Goal: Task Accomplishment & Management: Complete application form

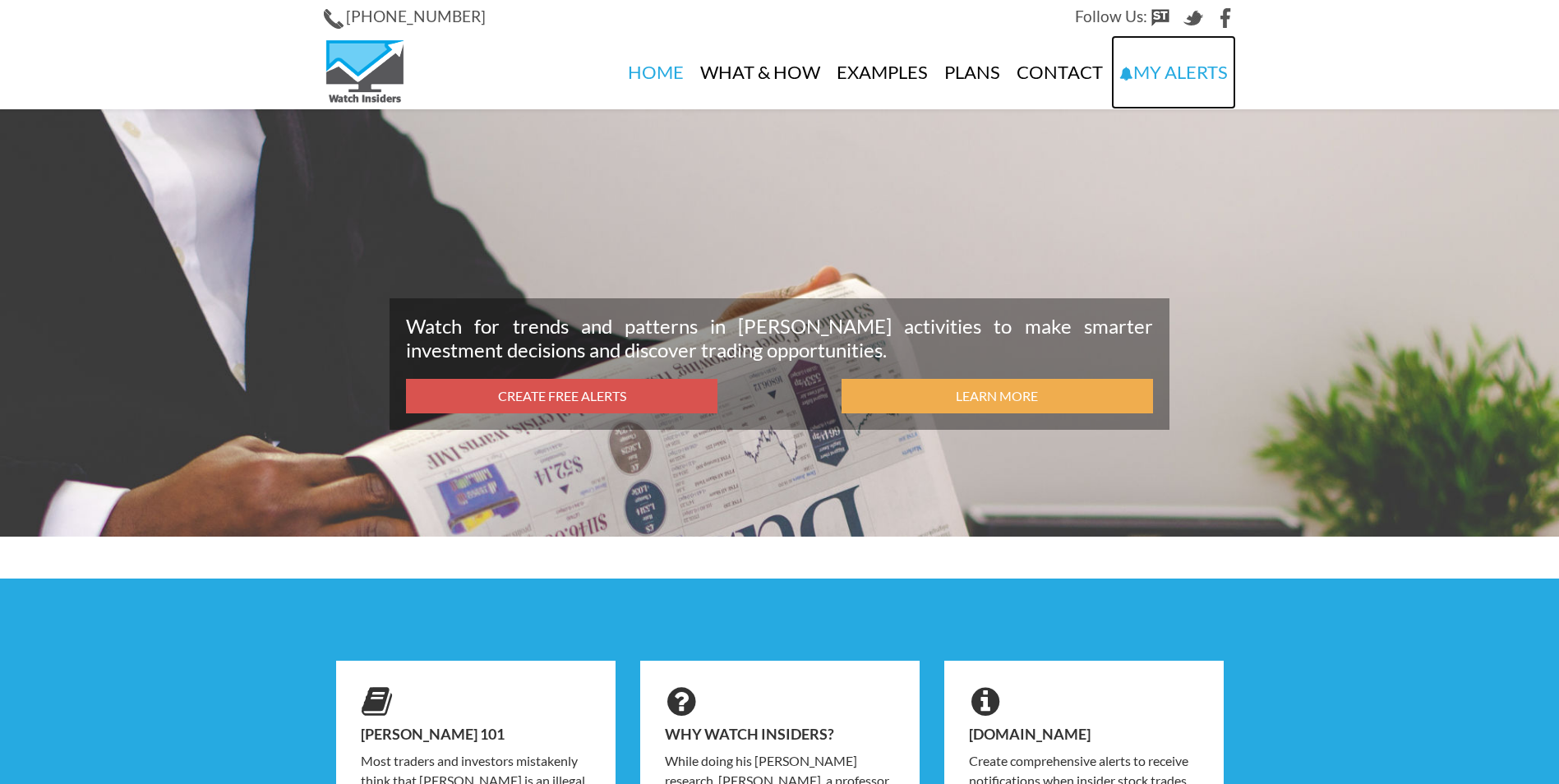
click at [1153, 72] on link "My Alerts" at bounding box center [1174, 72] width 125 height 74
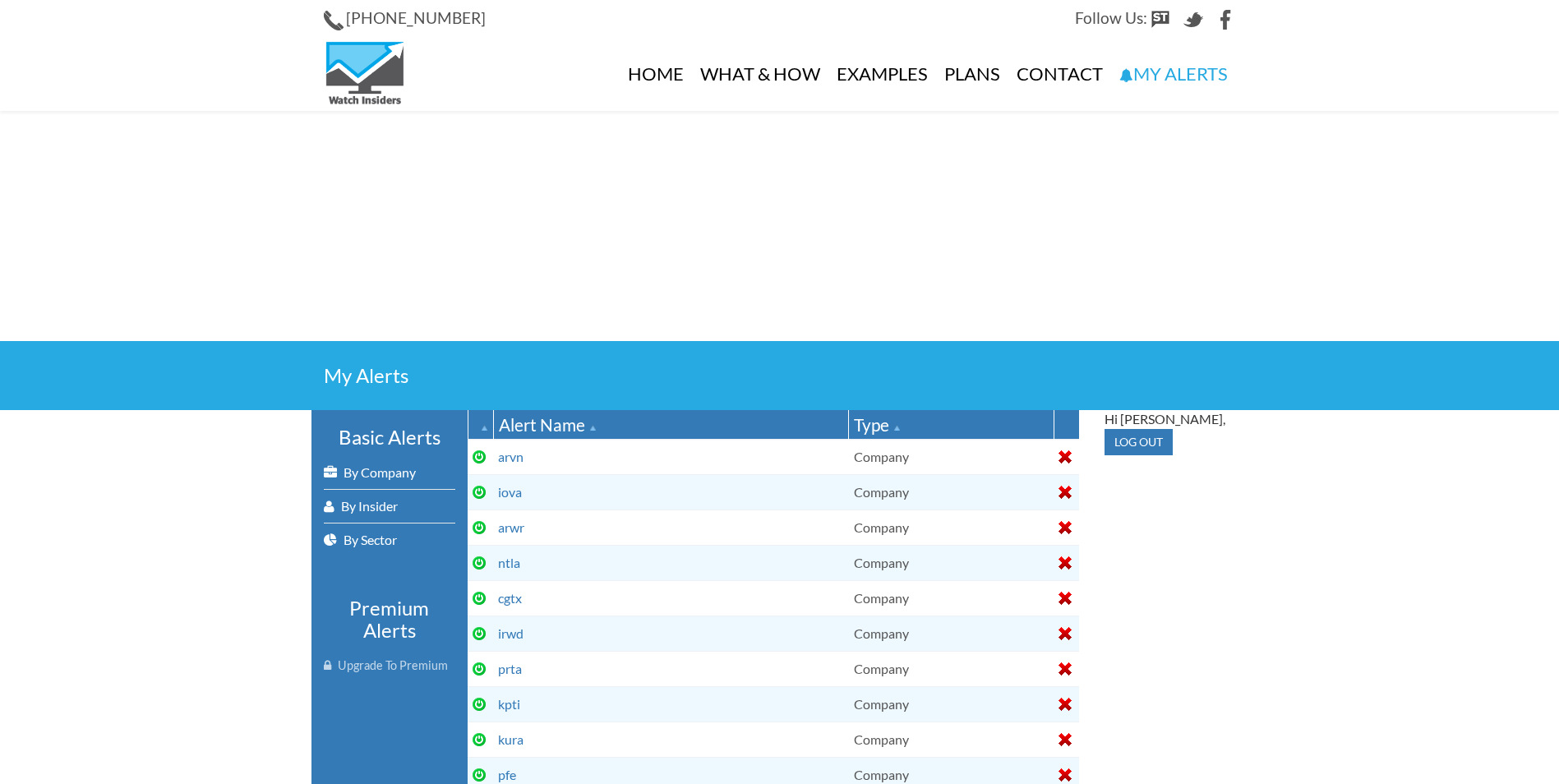
select select
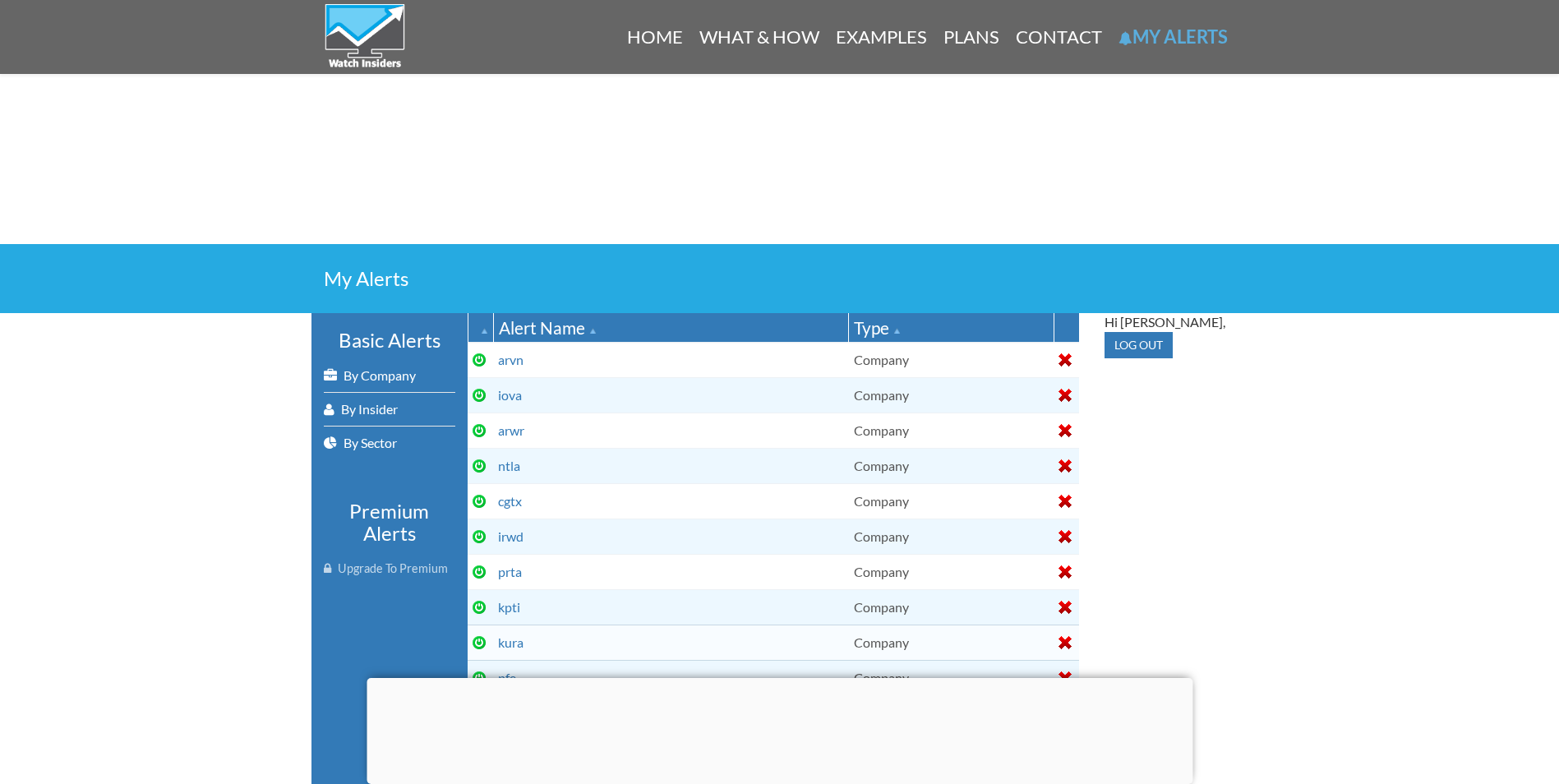
scroll to position [53, 0]
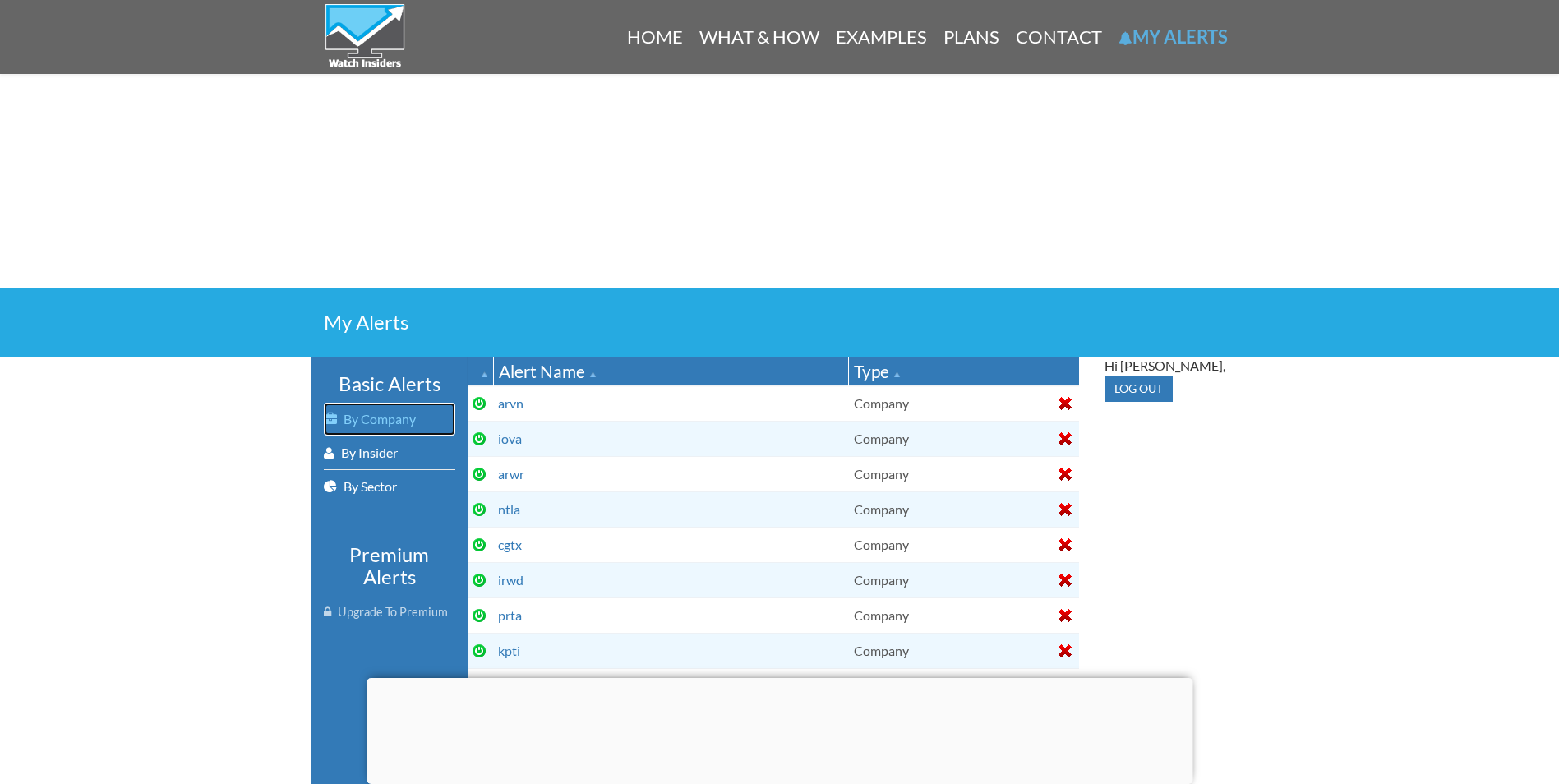
click at [415, 414] on link "By Company" at bounding box center [390, 418] width 132 height 32
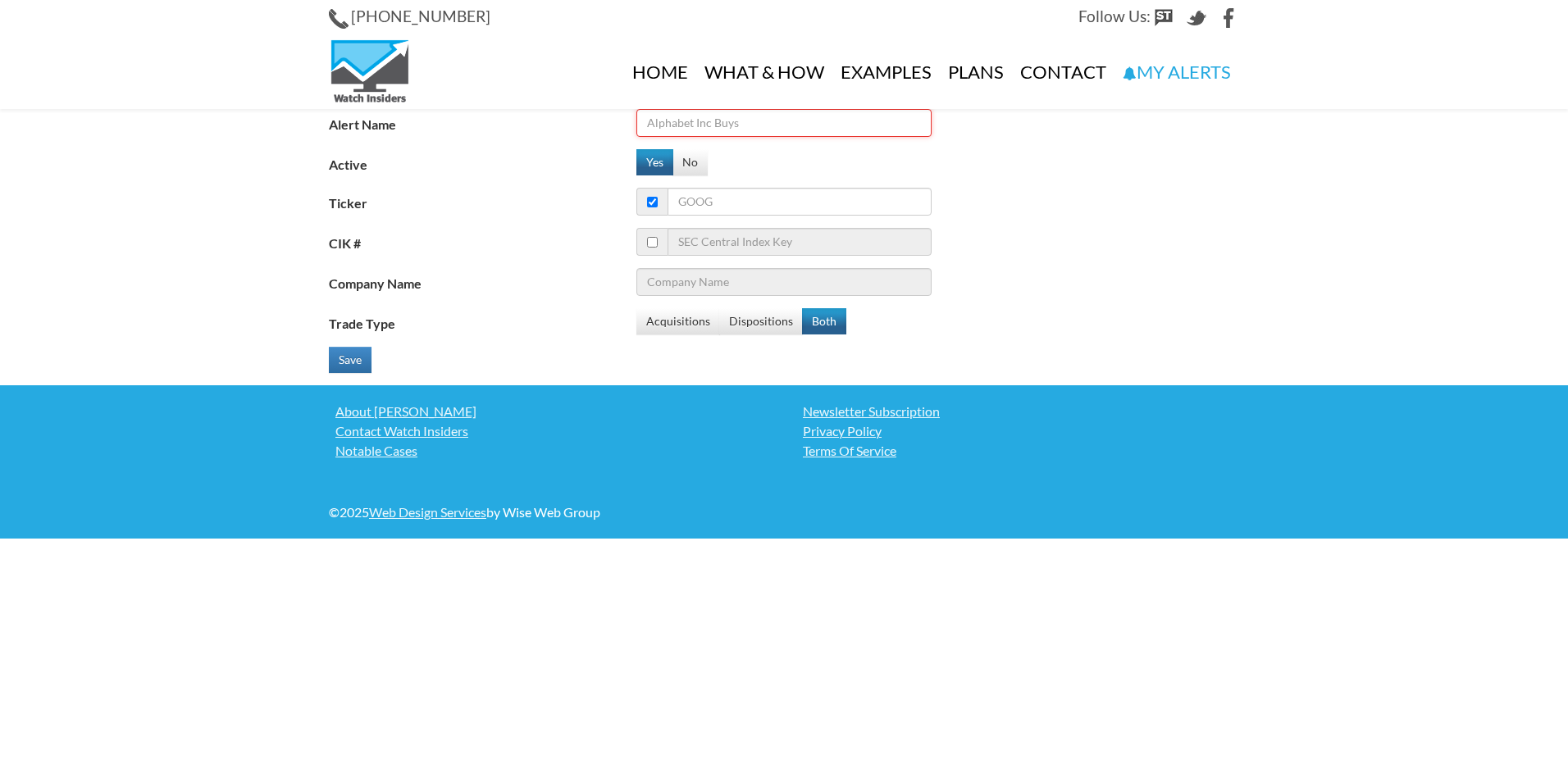
click at [786, 124] on input "Alert Name" at bounding box center [783, 123] width 295 height 28
type input "tnya"
click at [705, 202] on input "Ticker" at bounding box center [800, 202] width 264 height 28
type input "tn"
type input "AT&T Inc"
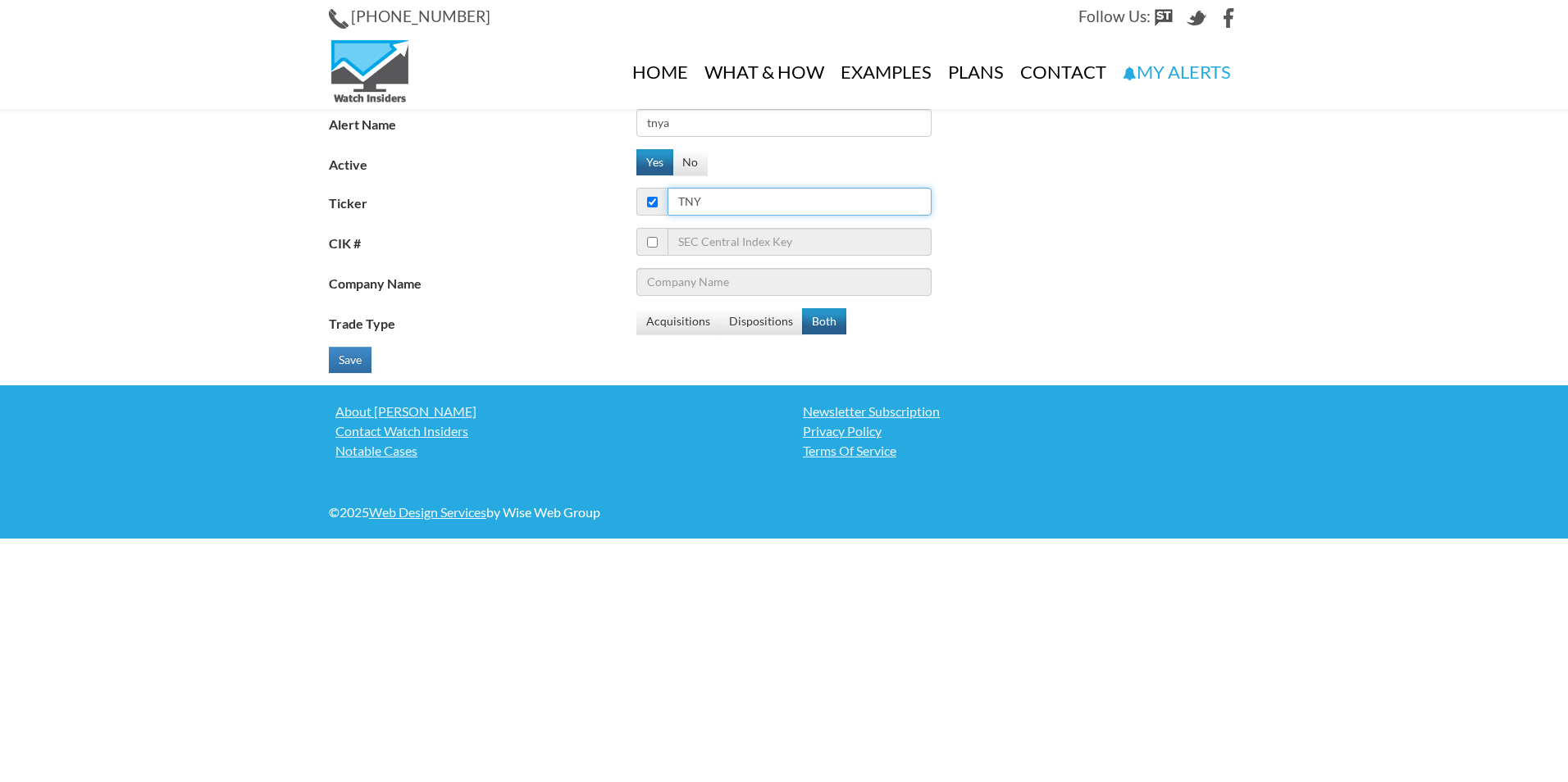
type input "tnya"
type input "Tenaya Therapeutics Inc"
type input "tnya"
click at [652, 246] on input "checkbox" at bounding box center [652, 242] width 11 height 11
checkbox input "true"
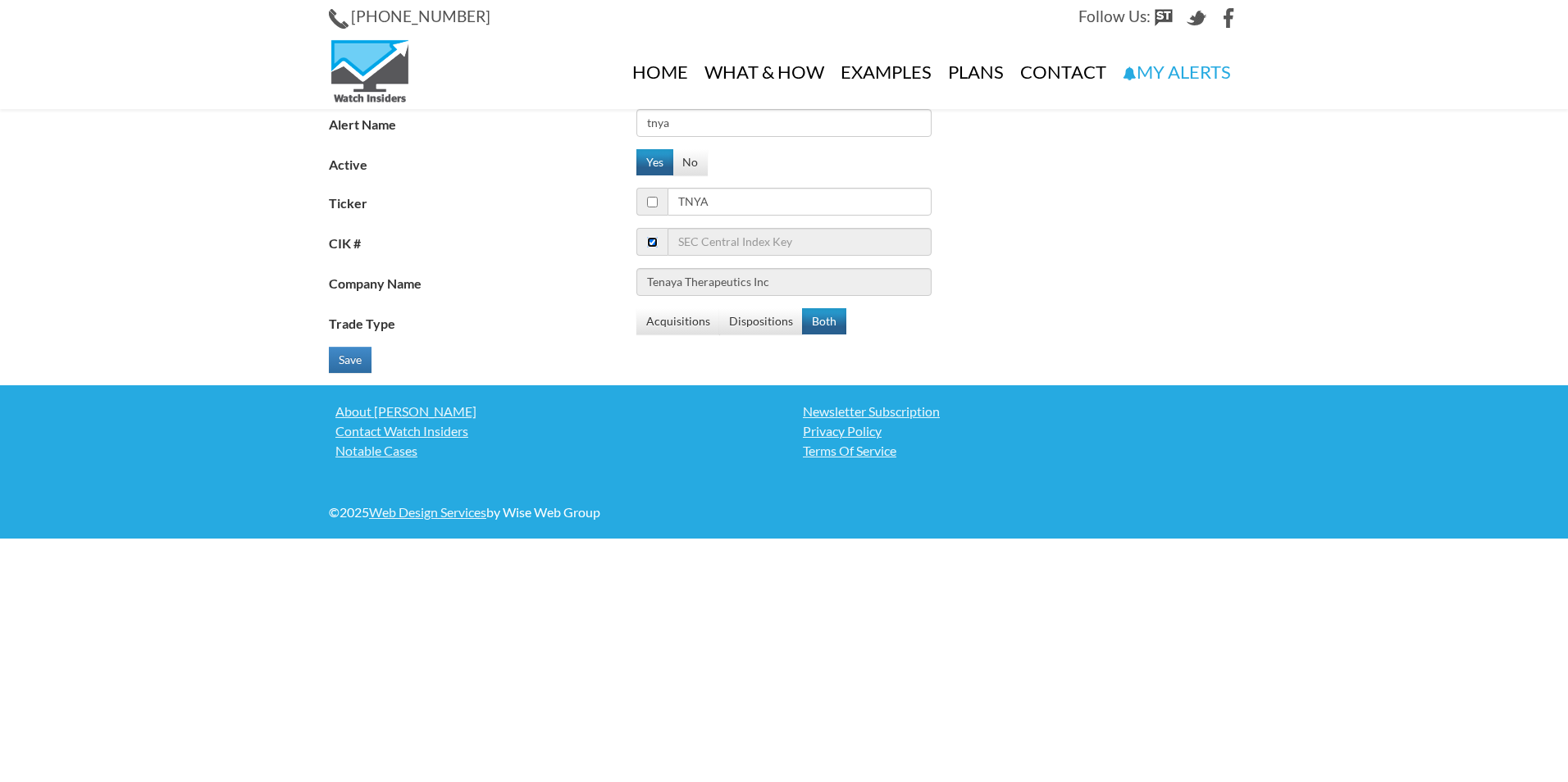
checkbox input "false"
click at [836, 322] on button "Both" at bounding box center [824, 322] width 44 height 27
click at [816, 322] on button "Both" at bounding box center [824, 322] width 44 height 27
click at [815, 328] on button "Both" at bounding box center [824, 322] width 44 height 27
click at [344, 354] on button "Save" at bounding box center [350, 360] width 42 height 27
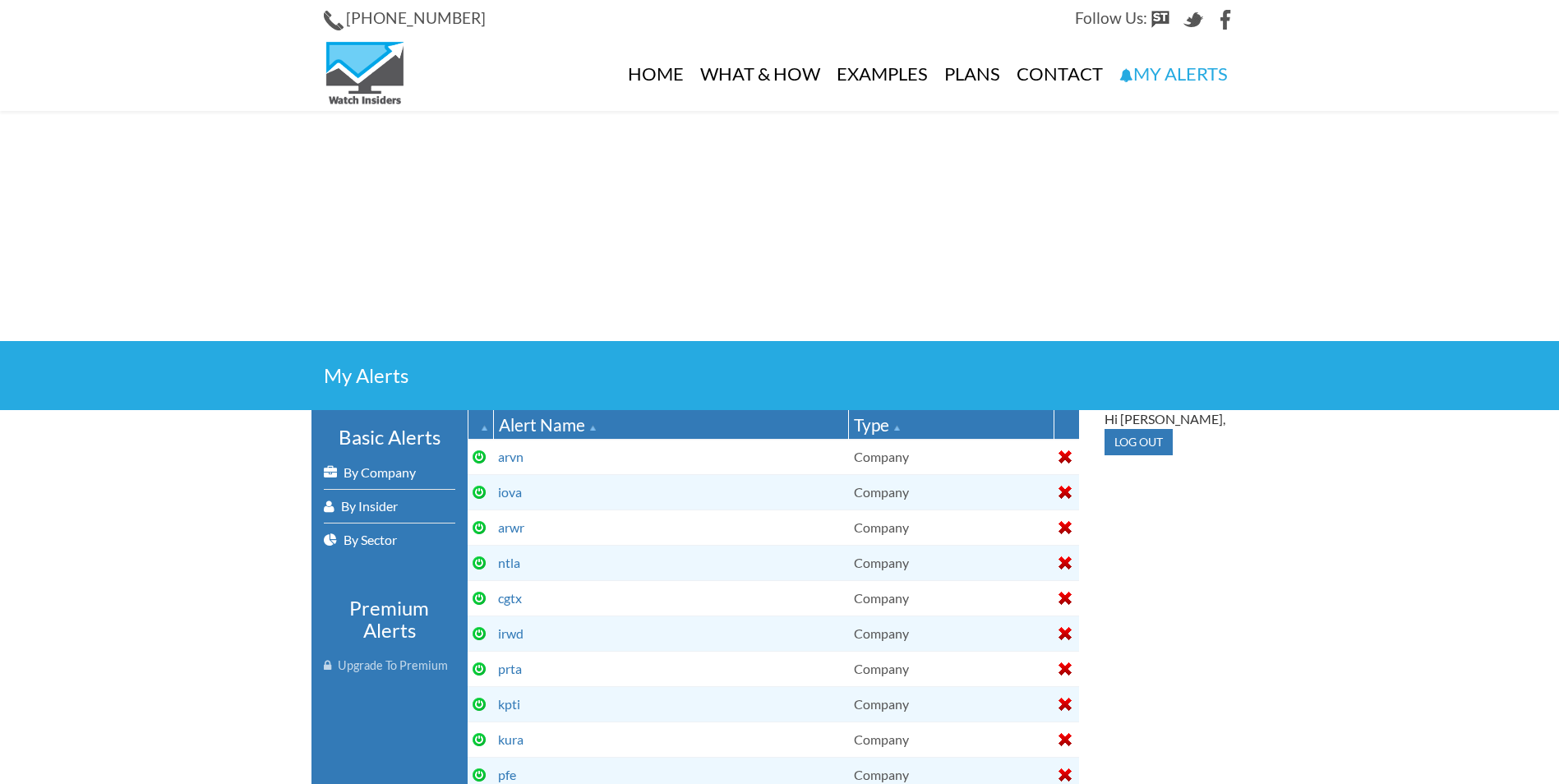
select select
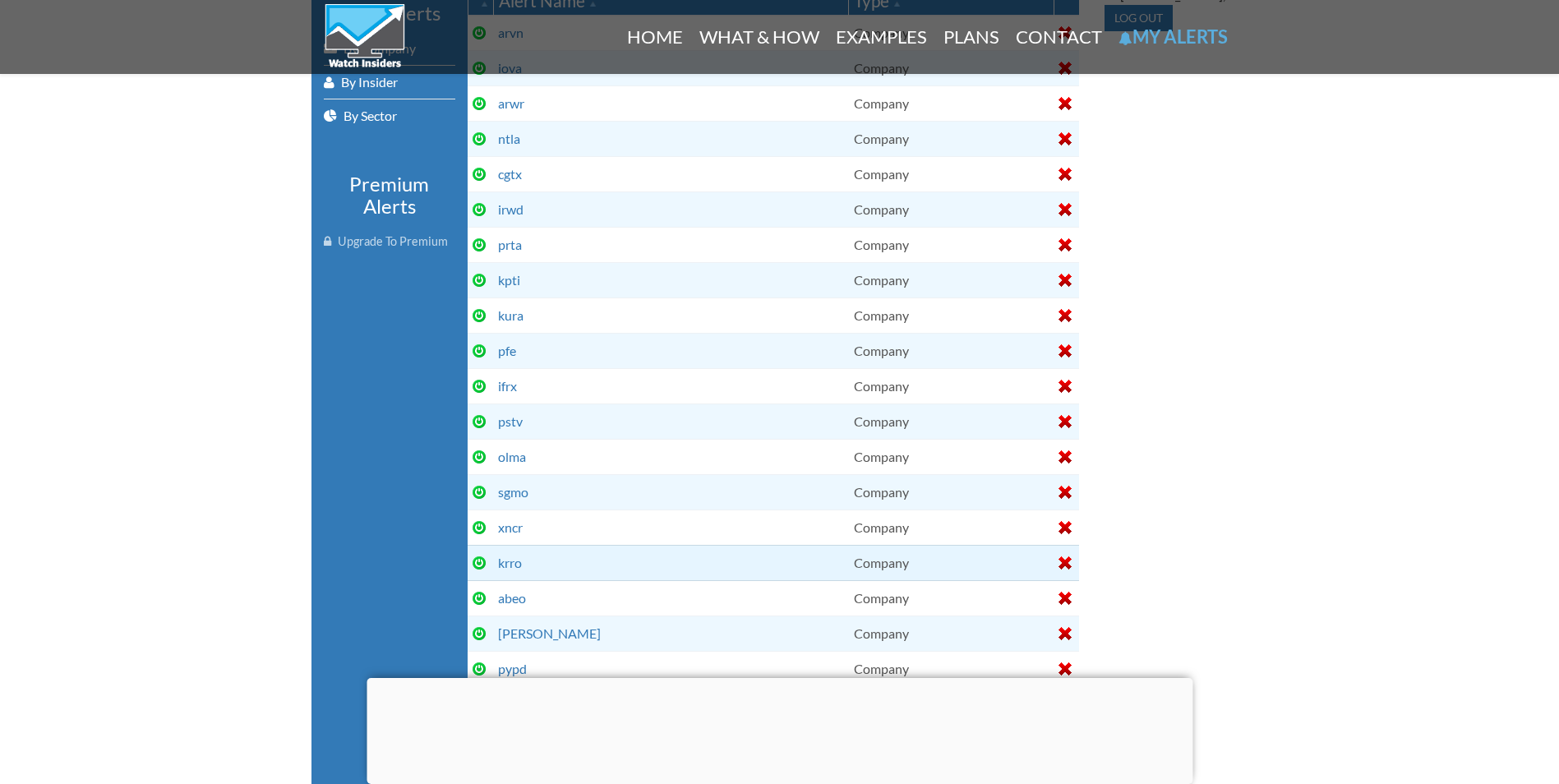
scroll to position [329, 0]
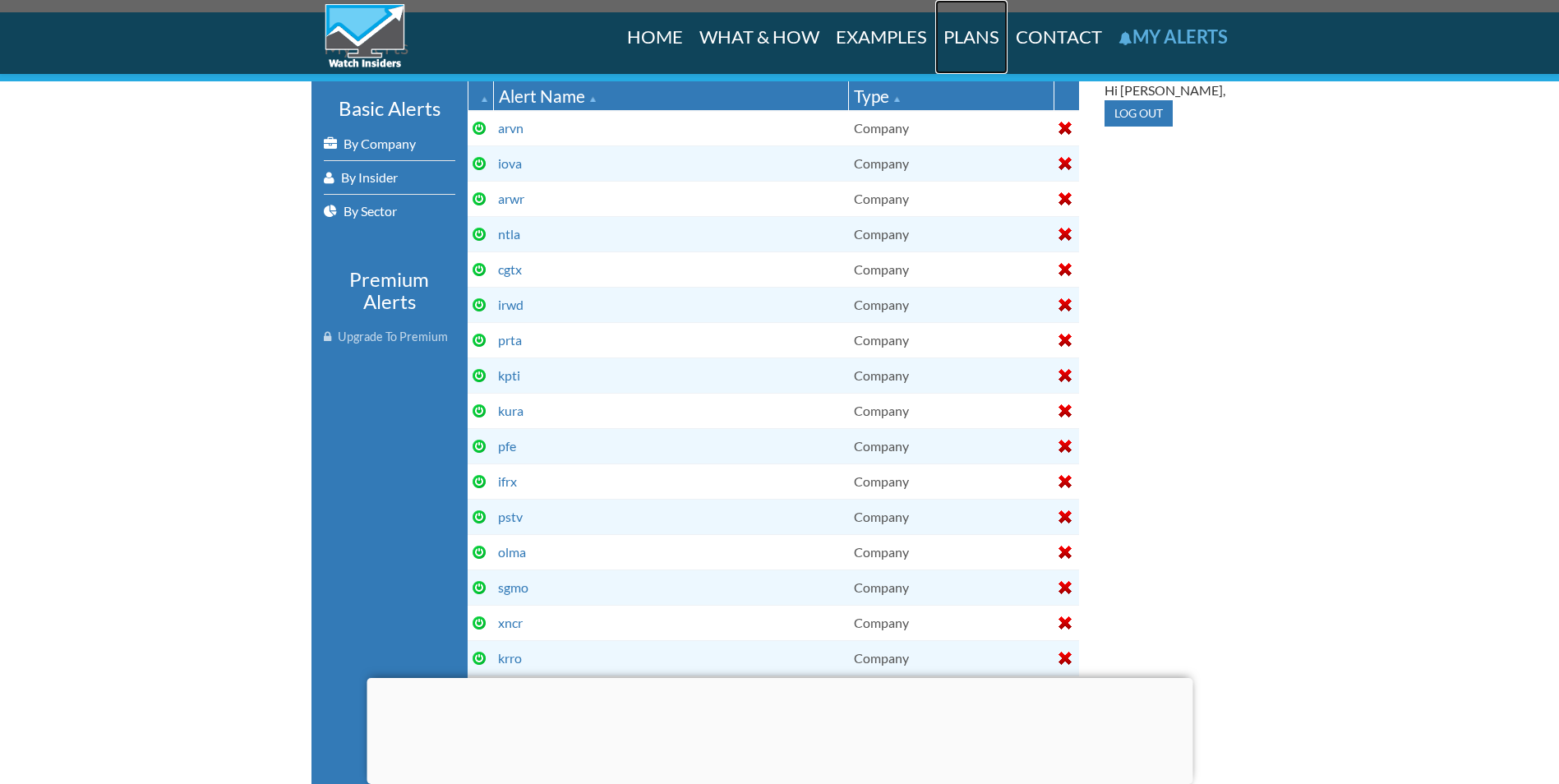
click at [954, 42] on link "Plans" at bounding box center [971, 37] width 72 height 74
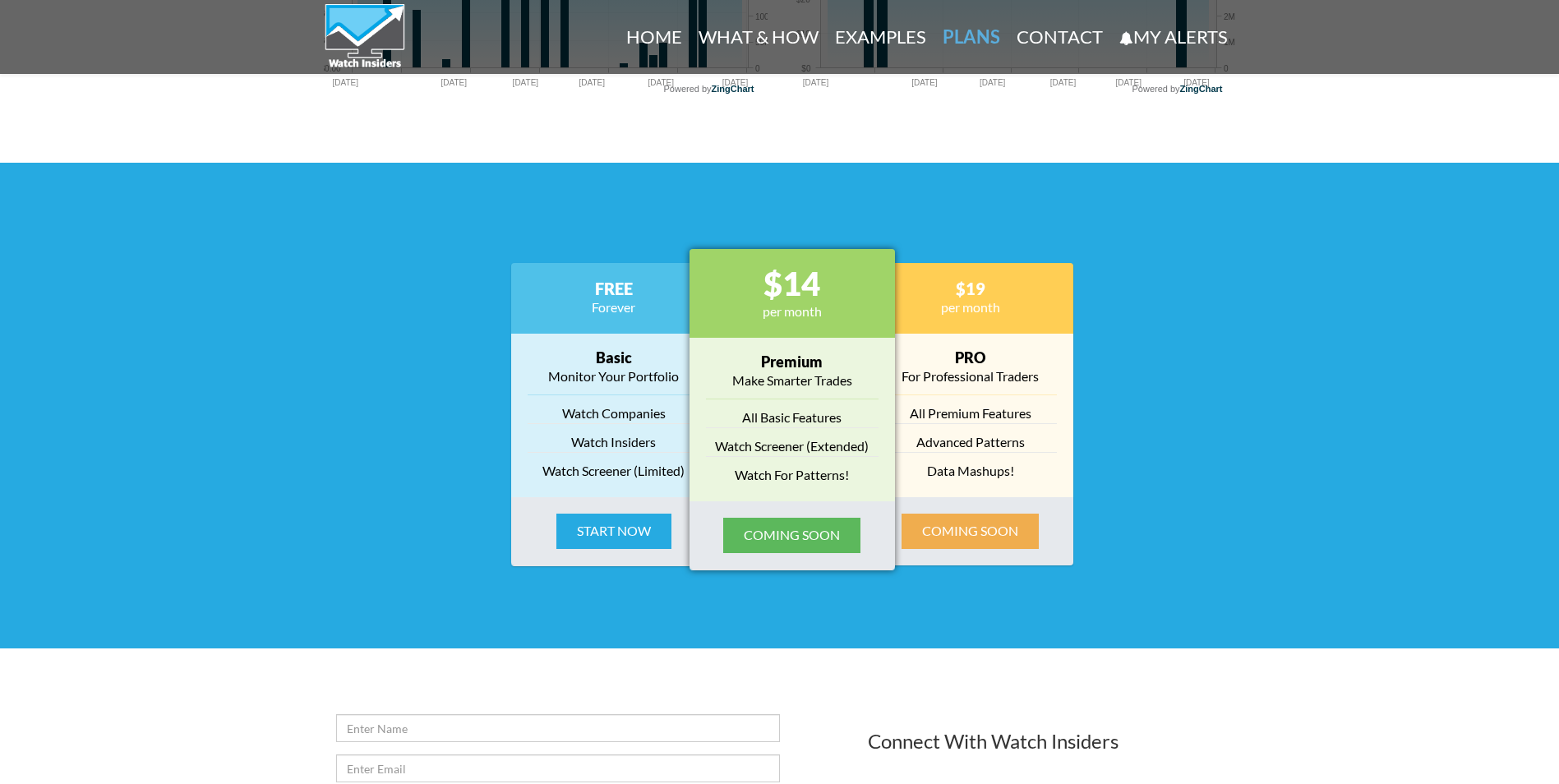
scroll to position [1854, 0]
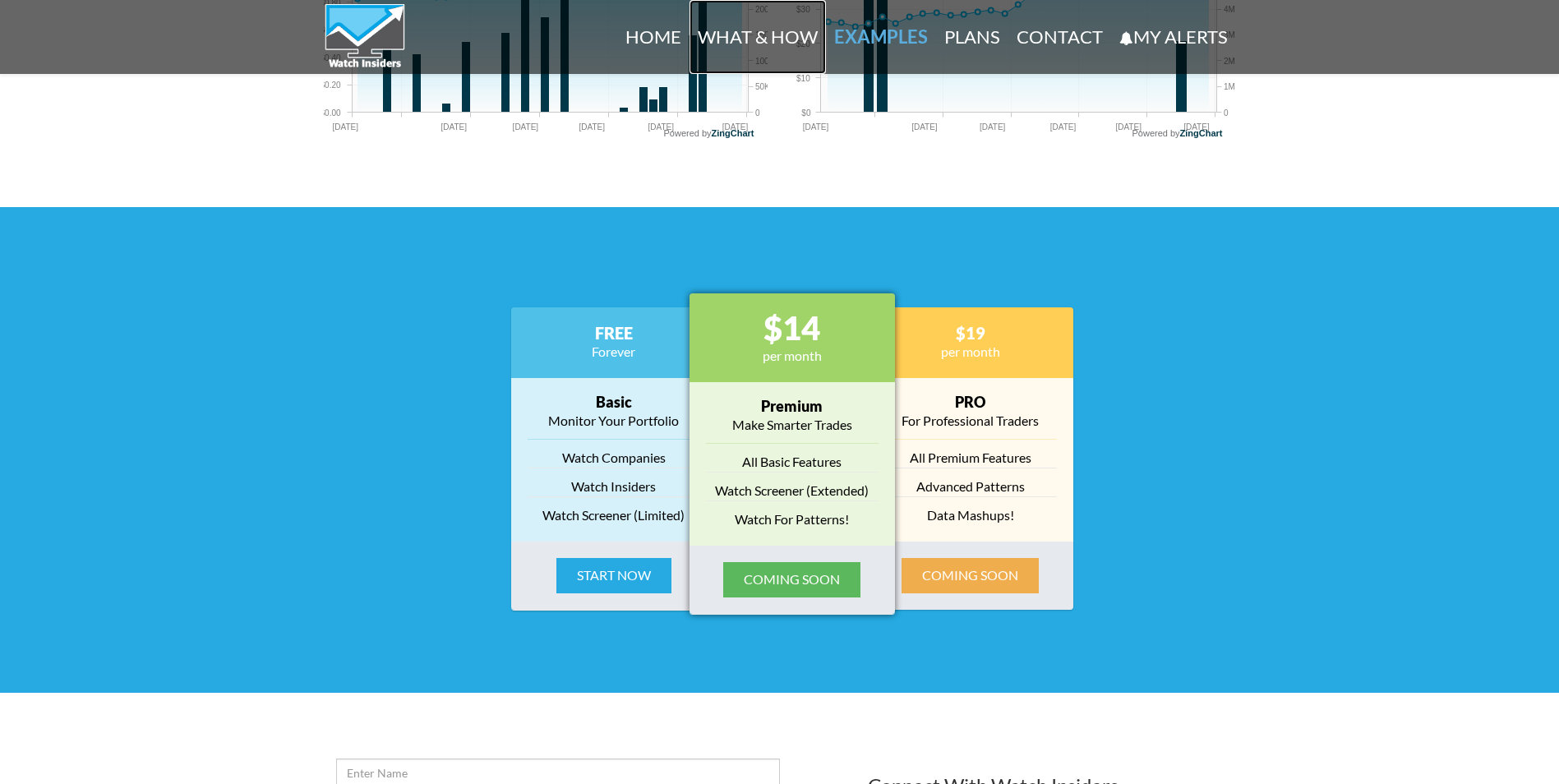
click at [755, 41] on link "What & How" at bounding box center [758, 37] width 137 height 74
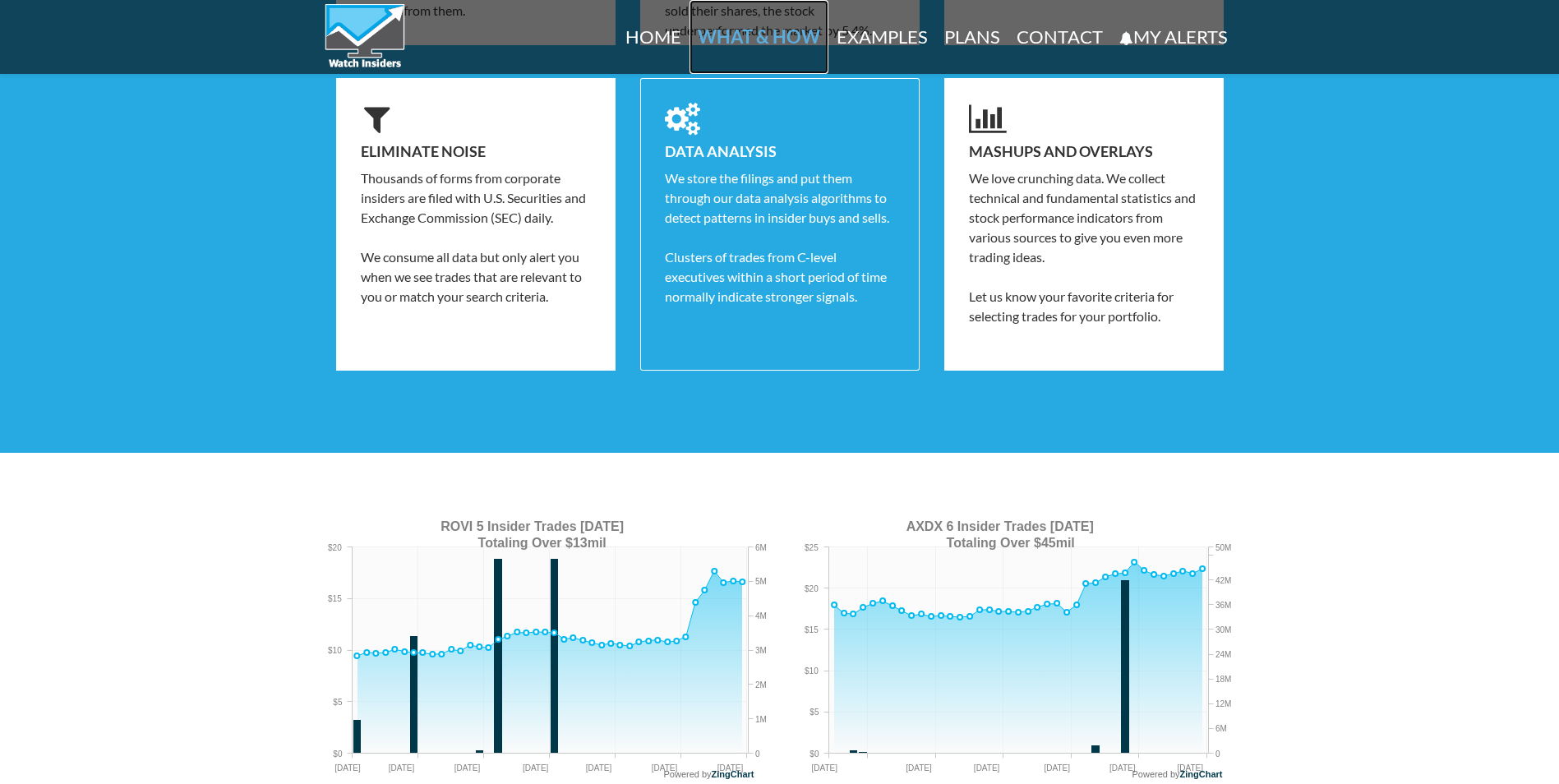
scroll to position [885, 0]
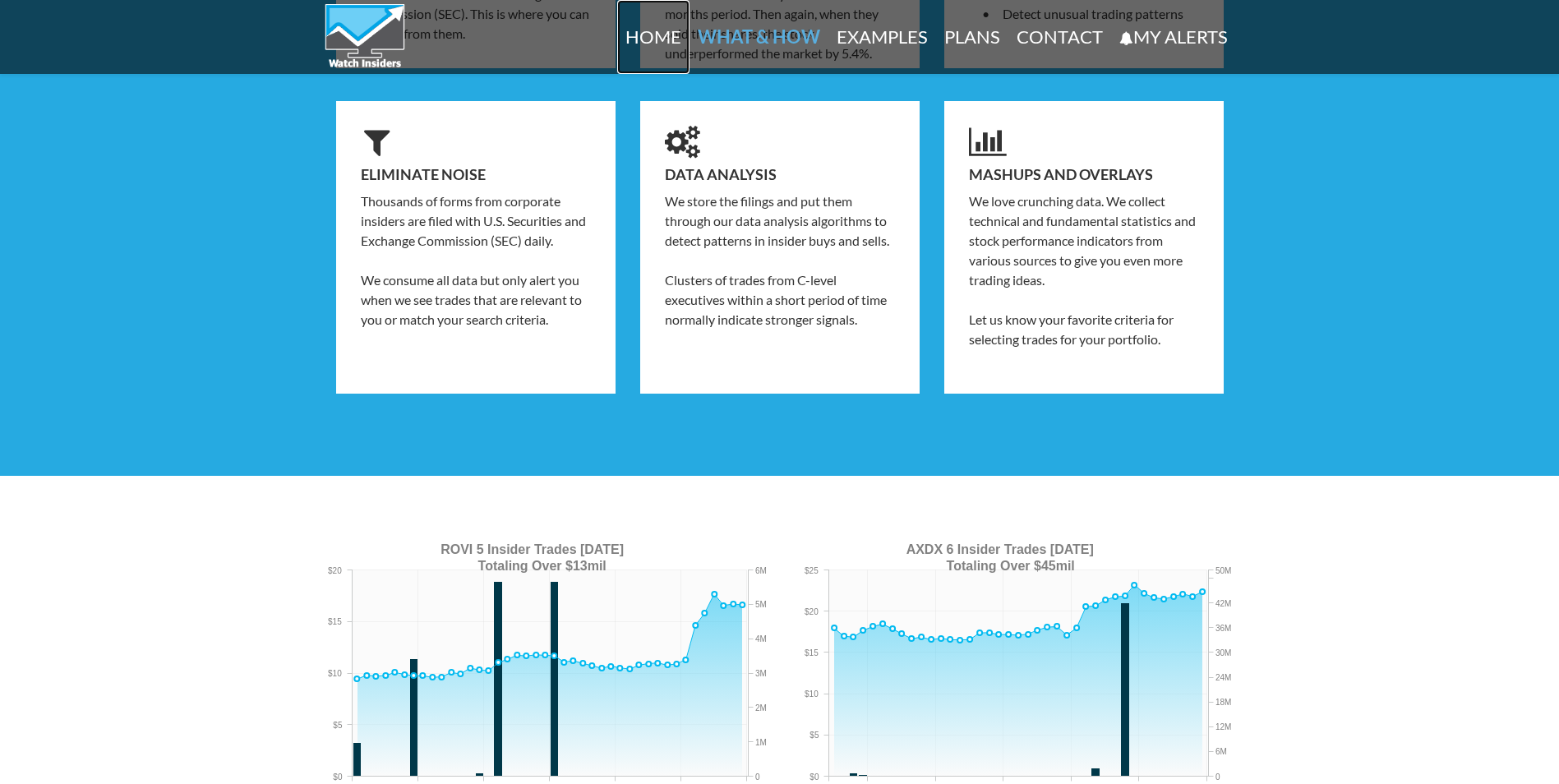
click at [645, 42] on link "Home" at bounding box center [653, 37] width 72 height 74
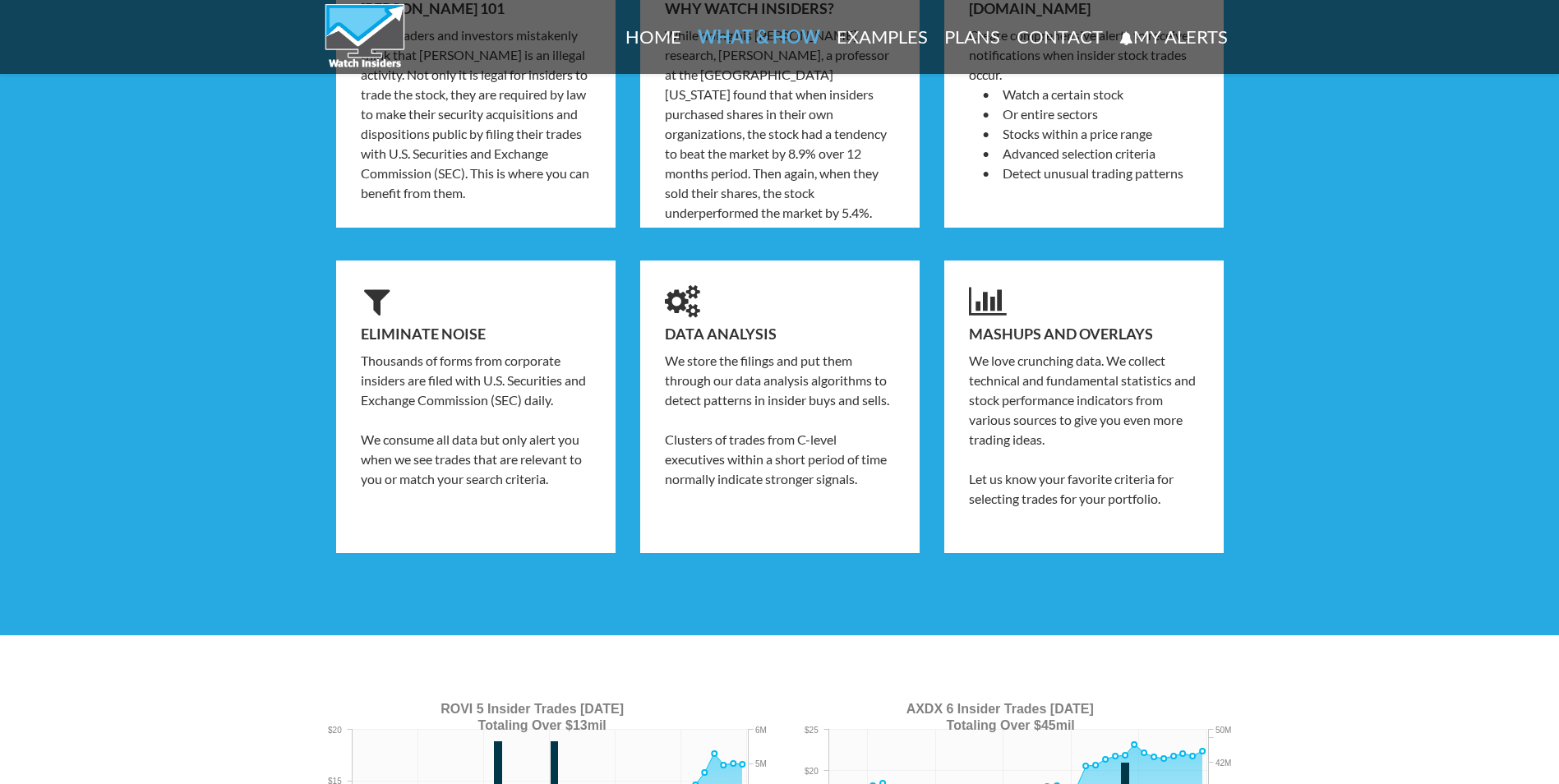
scroll to position [539, 0]
